Goal: Find specific page/section: Find specific page/section

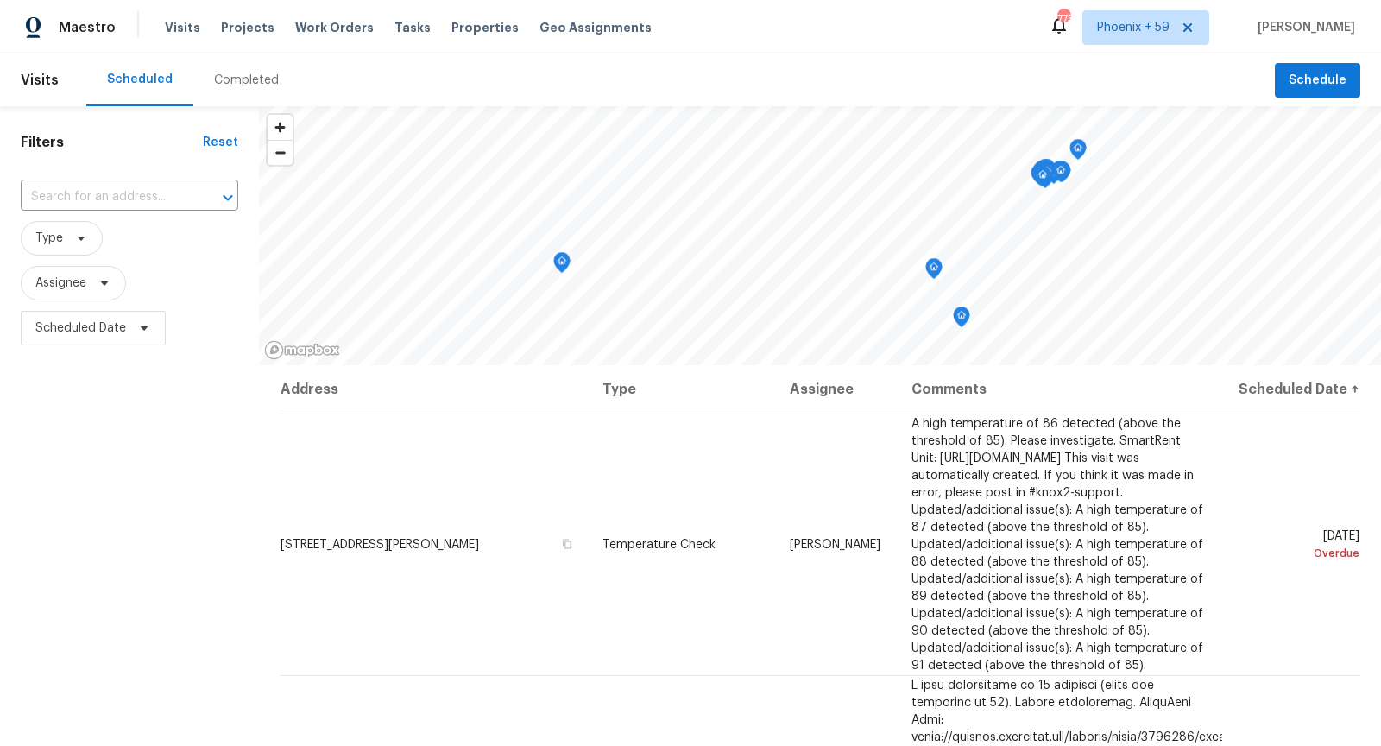
click at [252, 37] on div "Visits Projects Work Orders Tasks Properties Geo Assignments" at bounding box center [419, 27] width 508 height 35
click at [249, 31] on span "Projects" at bounding box center [248, 27] width 54 height 17
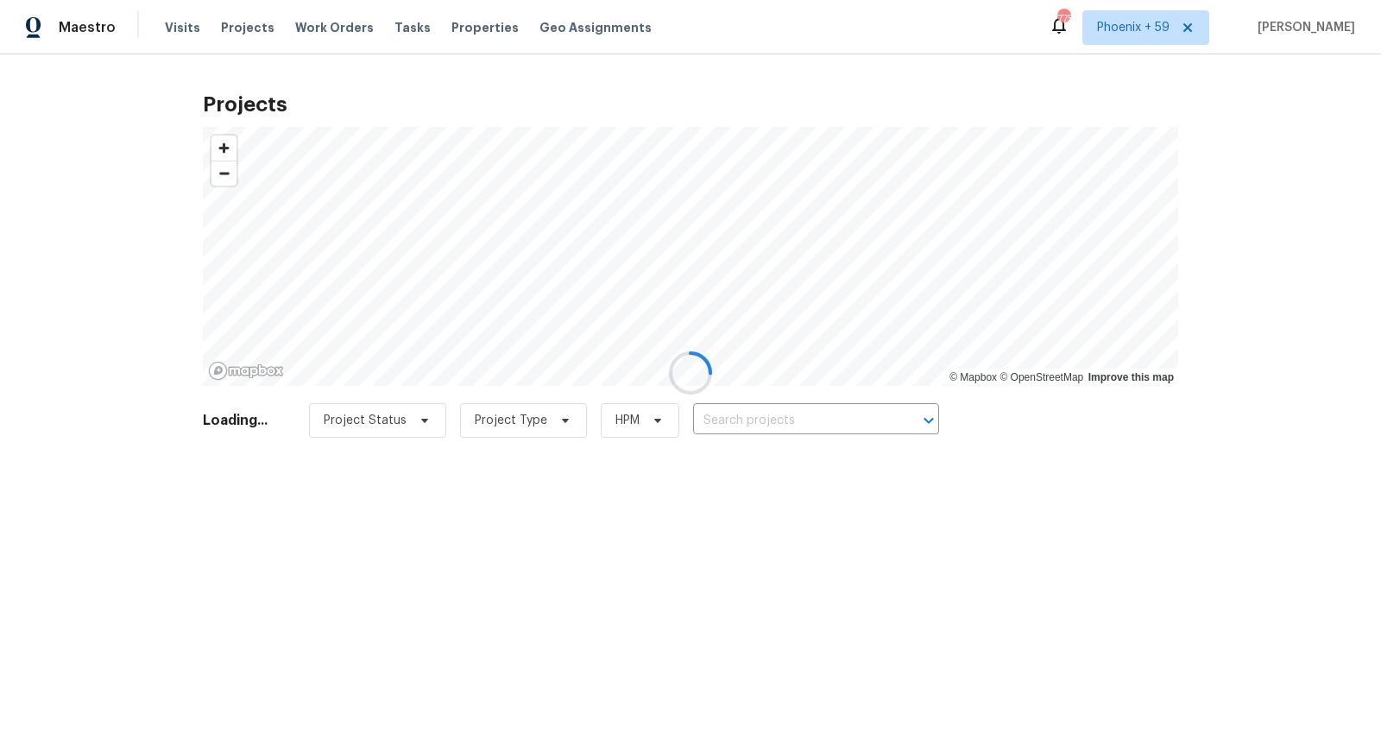
click at [794, 426] on div at bounding box center [690, 373] width 1381 height 746
click at [786, 420] on div at bounding box center [690, 373] width 1381 height 746
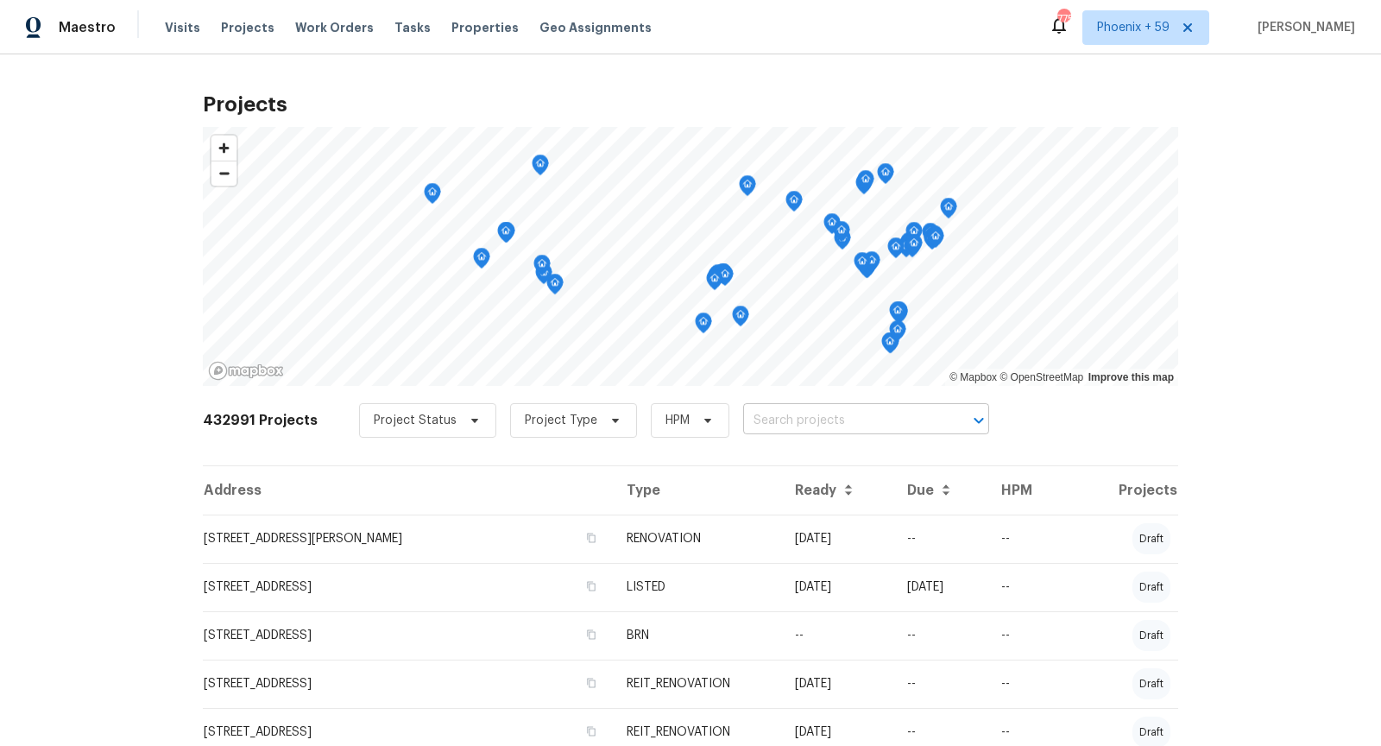
click at [789, 423] on input "text" at bounding box center [842, 420] width 198 height 27
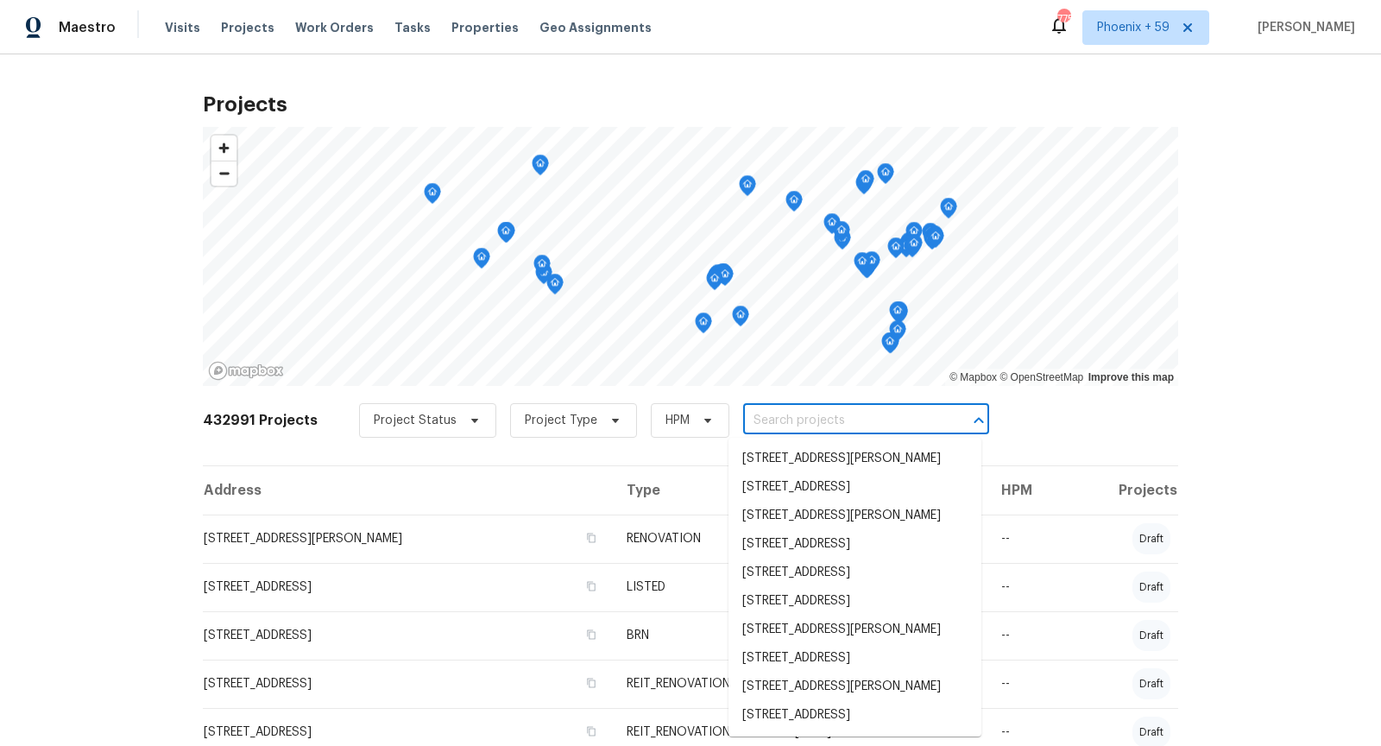
paste input "[URL][DOMAIN_NAME]"
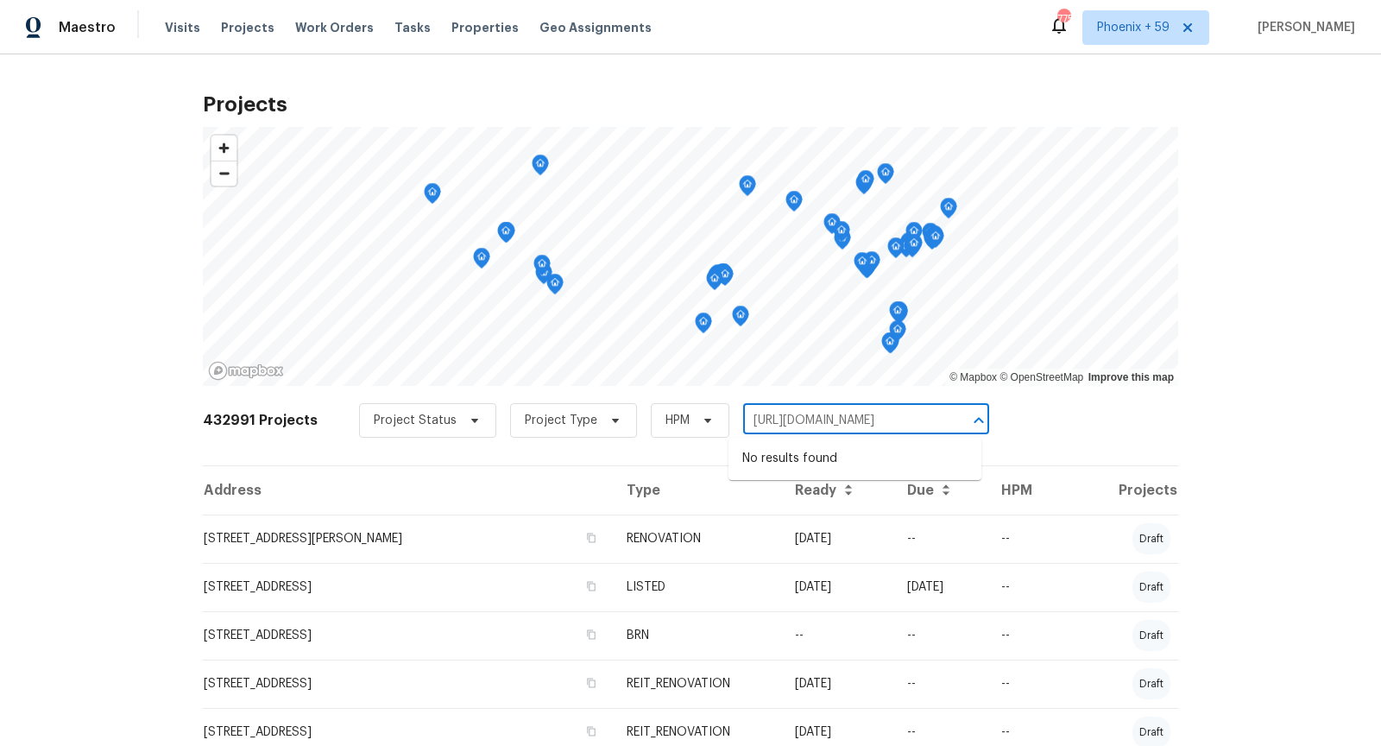
drag, startPoint x: 938, startPoint y: 422, endPoint x: 662, endPoint y: 420, distance: 275.4
click at [662, 420] on div "Project Status Project Type HPM [URL][DOMAIN_NAME] ​" at bounding box center [674, 420] width 630 height 35
drag, startPoint x: 938, startPoint y: 420, endPoint x: 719, endPoint y: 416, distance: 219.3
click at [719, 416] on div "Project Status Project Type HPM [URL][DOMAIN_NAME] ​" at bounding box center [674, 420] width 630 height 35
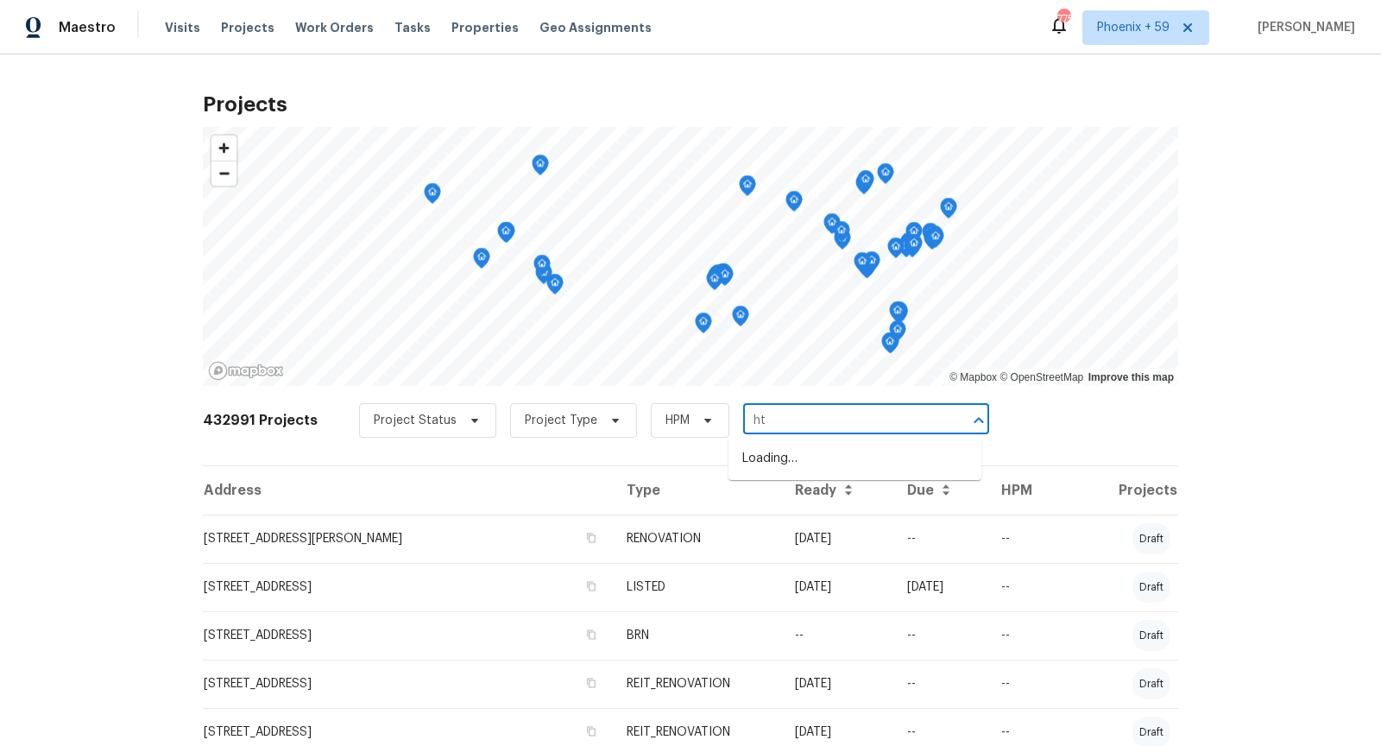
type input "h"
click at [743, 423] on input "35 sandia" at bounding box center [842, 420] width 198 height 27
type input "35 sandia"
click at [827, 414] on input "text" at bounding box center [842, 420] width 198 height 27
click at [788, 422] on input "text" at bounding box center [842, 420] width 198 height 27
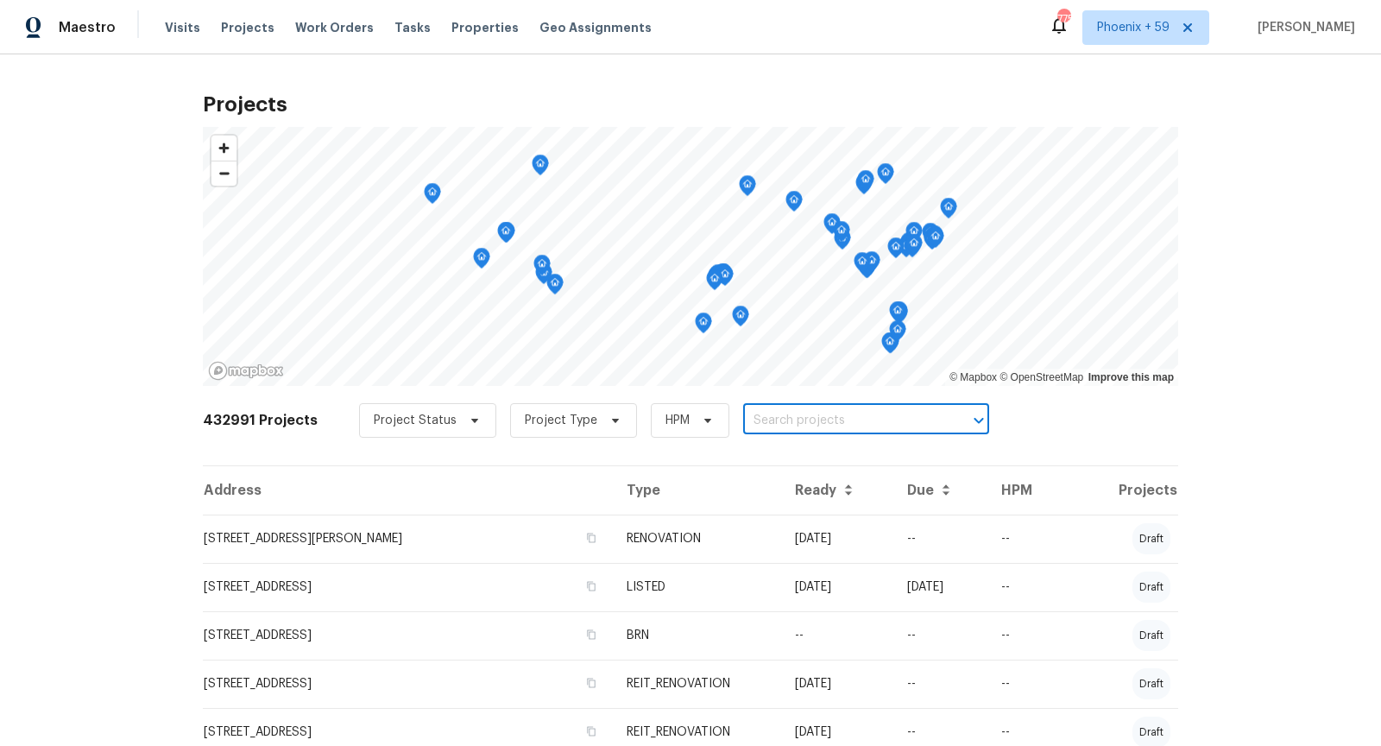
paste input "[STREET_ADDRESS]"
type input "[STREET_ADDRESS]"
click at [800, 453] on li "[STREET_ADDRESS][PERSON_NAME]" at bounding box center [855, 459] width 253 height 28
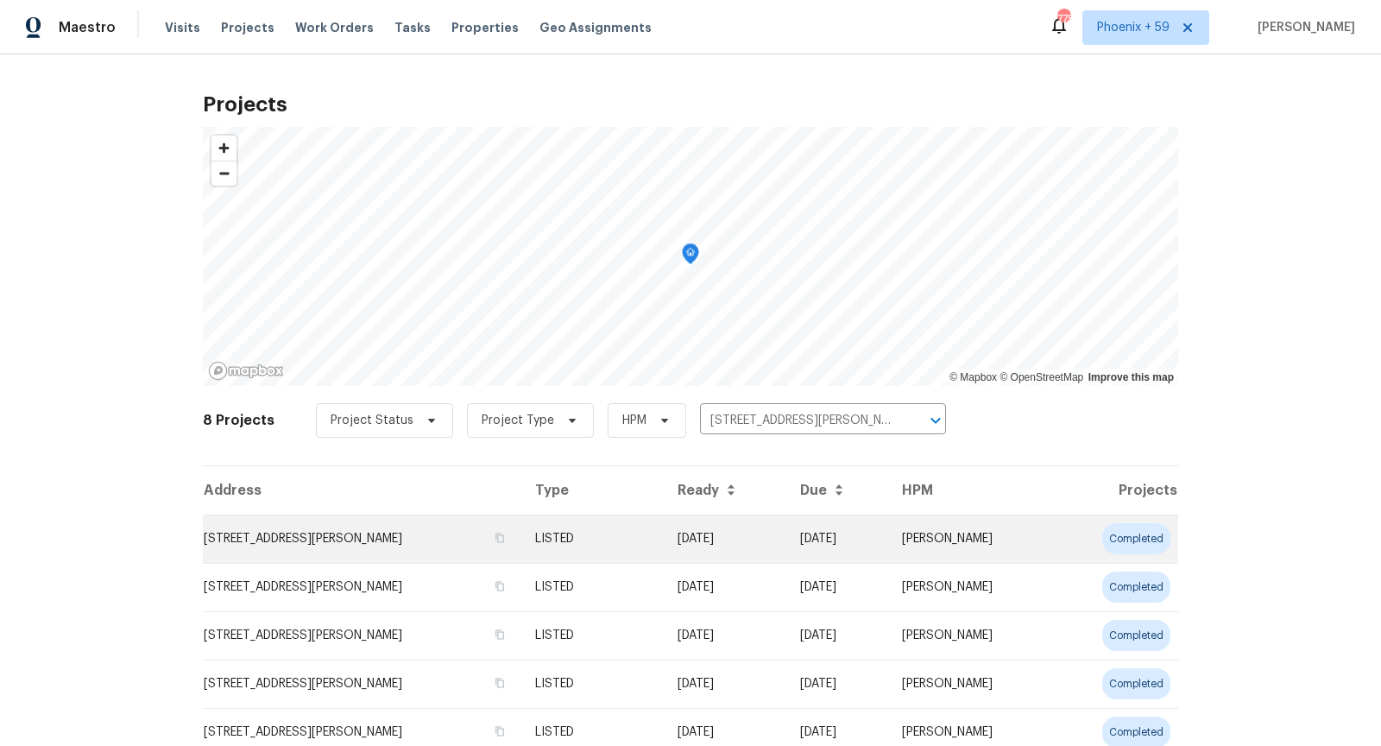
click at [276, 545] on td "[STREET_ADDRESS][PERSON_NAME]" at bounding box center [362, 539] width 319 height 48
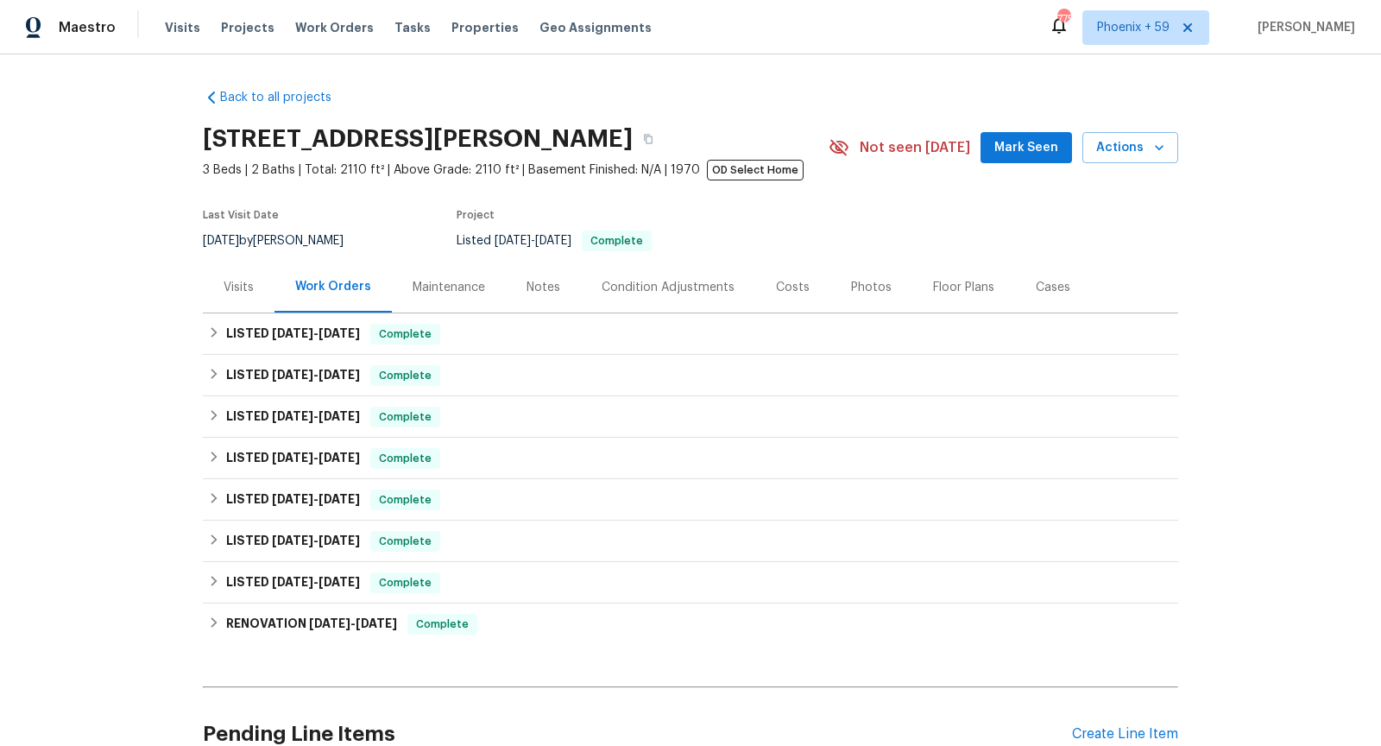
scroll to position [161, 0]
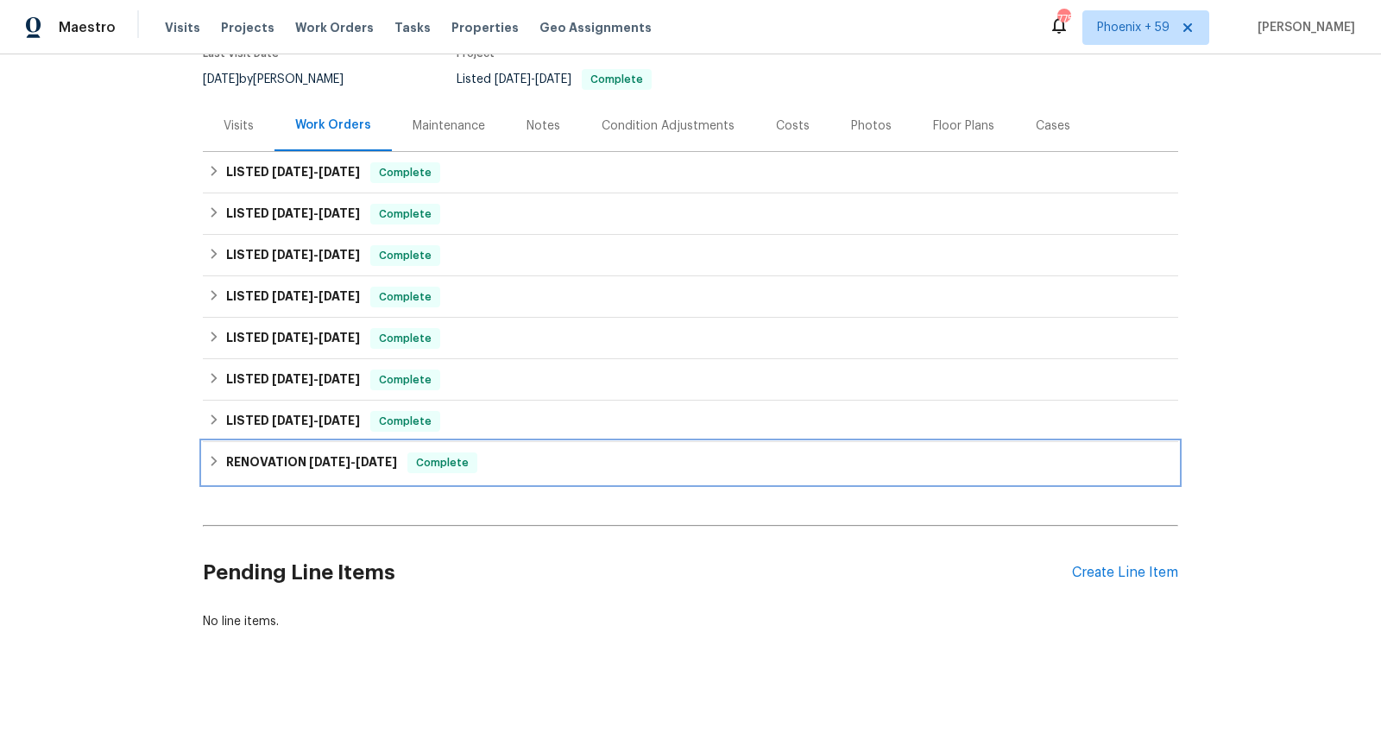
click at [539, 468] on div "RENOVATION [DATE] - [DATE] Complete" at bounding box center [690, 462] width 965 height 21
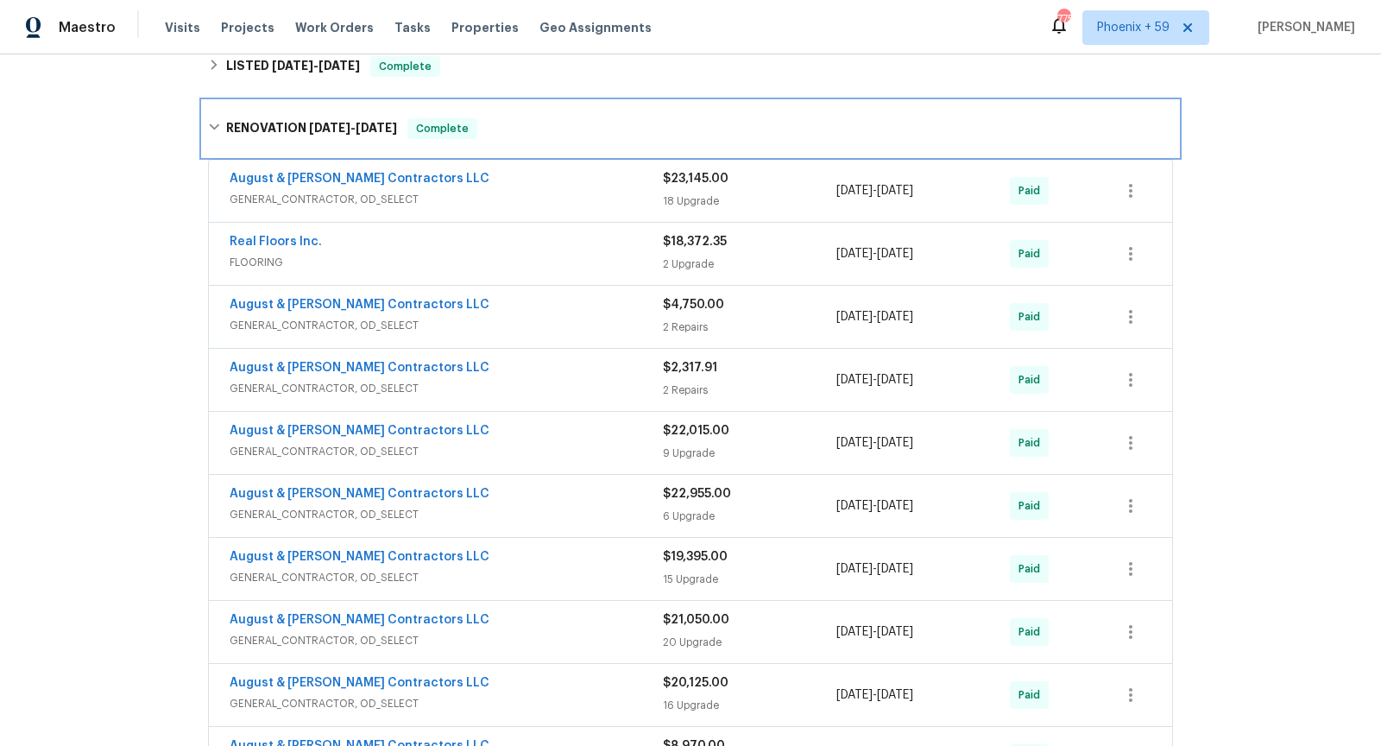
scroll to position [518, 0]
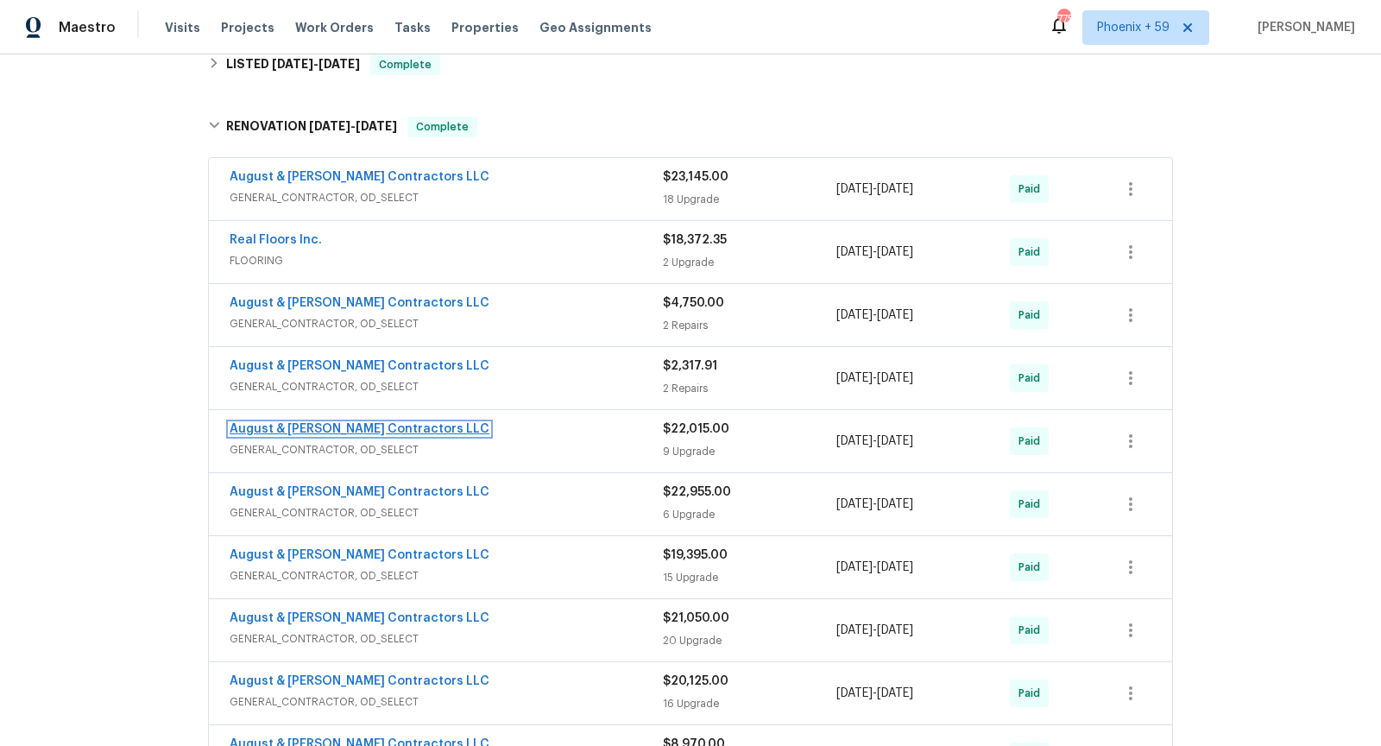
click at [337, 425] on link "August & [PERSON_NAME] Contractors LLC" at bounding box center [360, 429] width 260 height 12
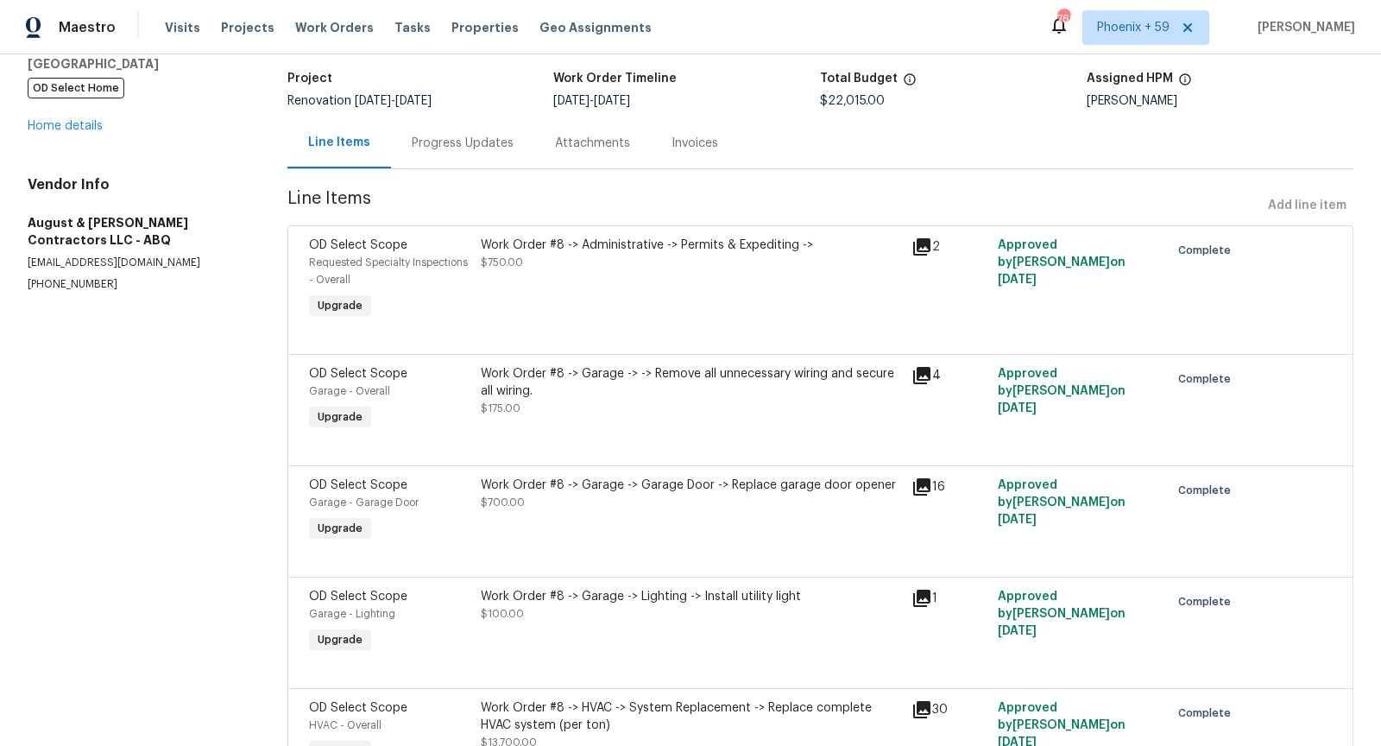
scroll to position [108, 0]
click at [82, 118] on link "Home details" at bounding box center [65, 124] width 75 height 12
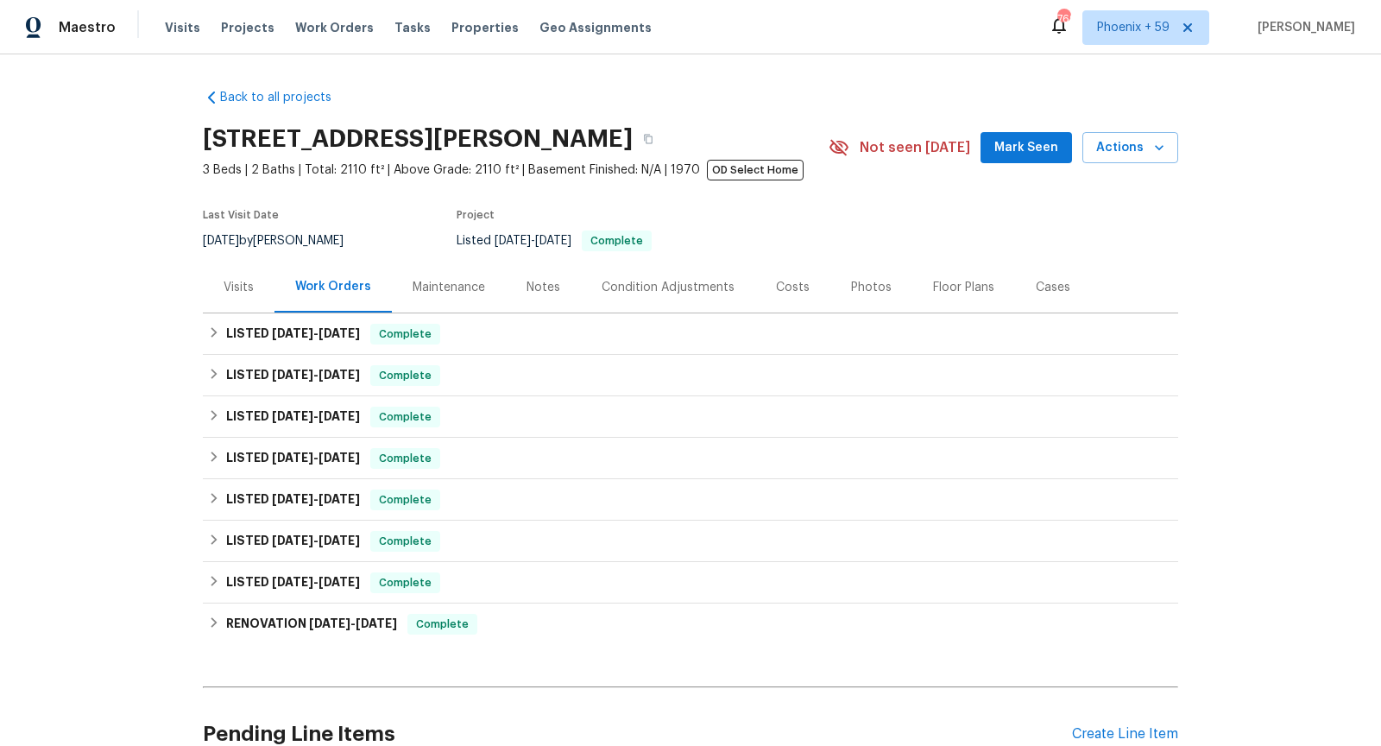
scroll to position [161, 0]
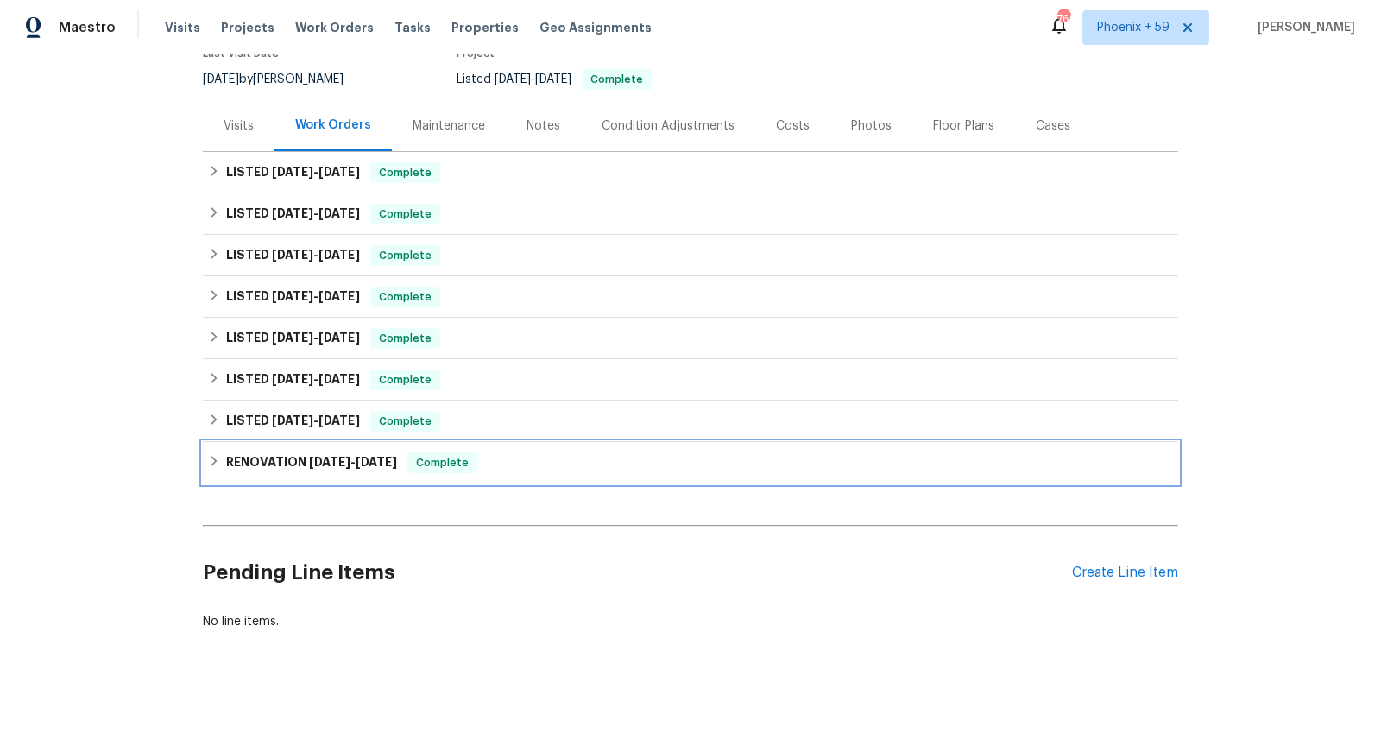
click at [550, 449] on div "RENOVATION [DATE] - [DATE] Complete" at bounding box center [691, 462] width 976 height 41
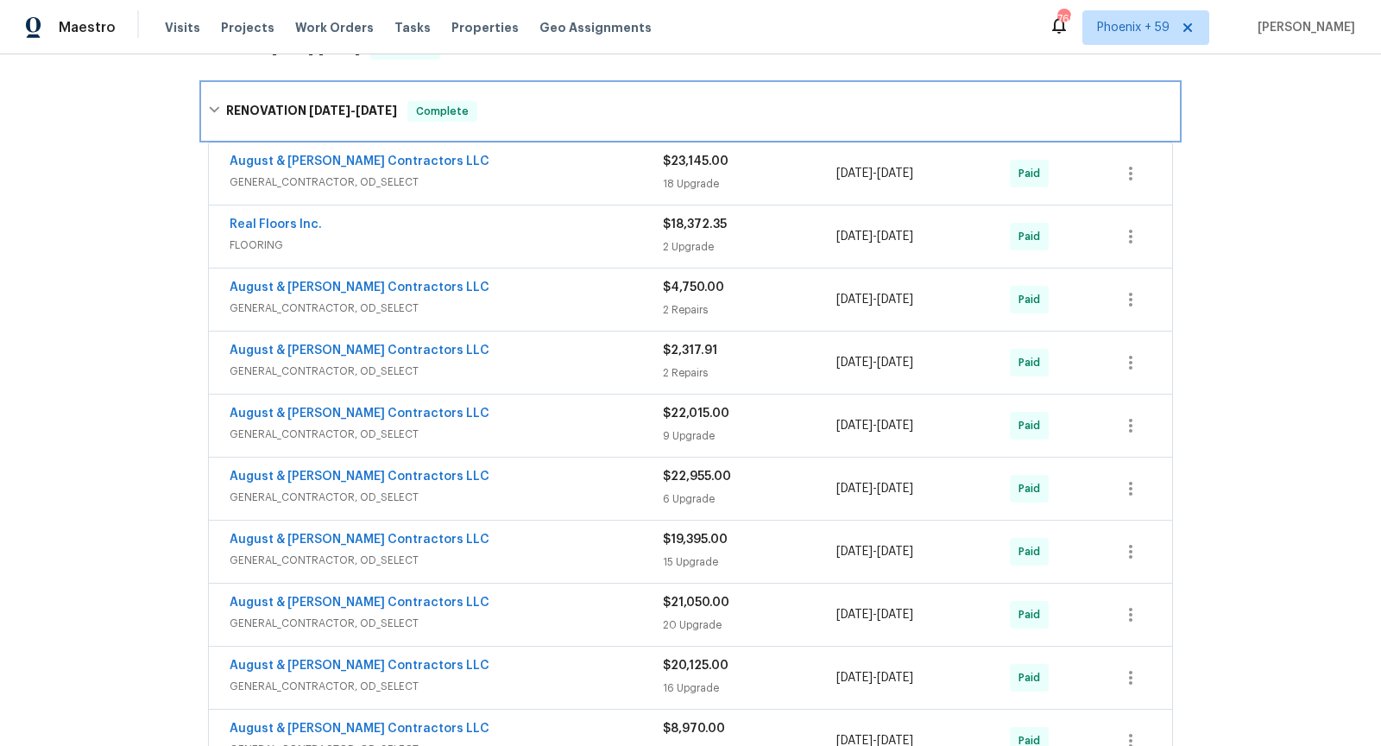
scroll to position [0, 0]
